Goal: Check status: Check status

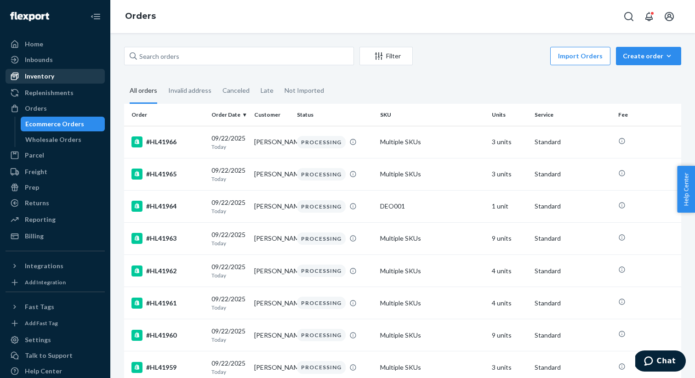
click at [43, 75] on div "Inventory" at bounding box center [39, 76] width 29 height 9
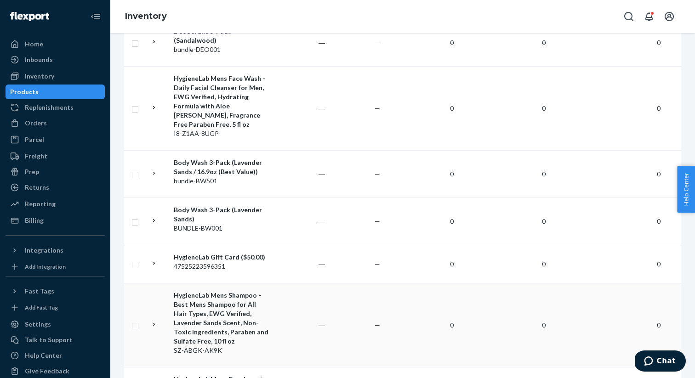
scroll to position [920, 0]
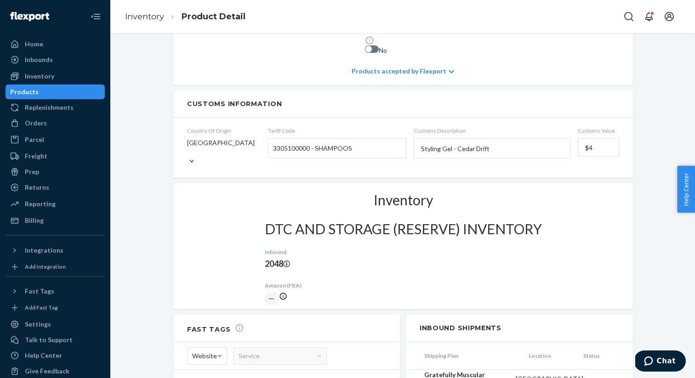
scroll to position [543, 0]
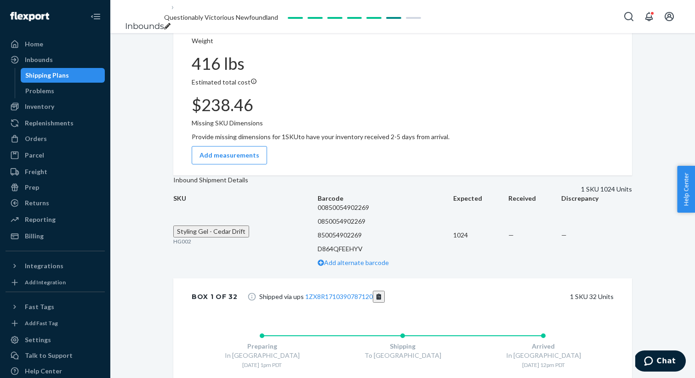
scroll to position [325, 0]
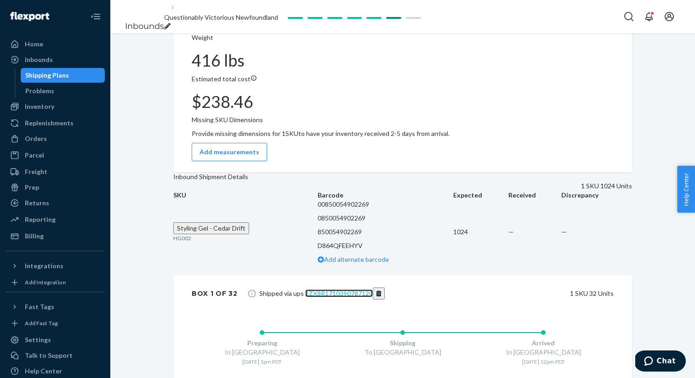
click at [352, 289] on link "1ZX8R1710390787120" at bounding box center [339, 293] width 68 height 8
